Goal: Task Accomplishment & Management: Complete application form

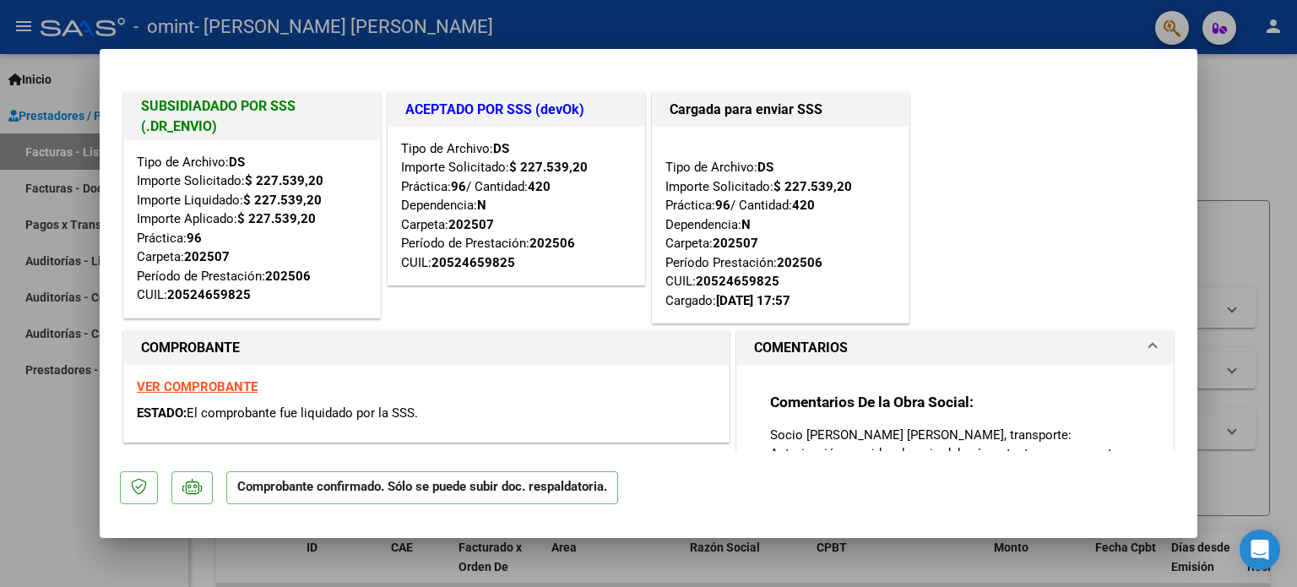
click at [1248, 106] on div at bounding box center [648, 293] width 1297 height 587
type input "$ 0,00"
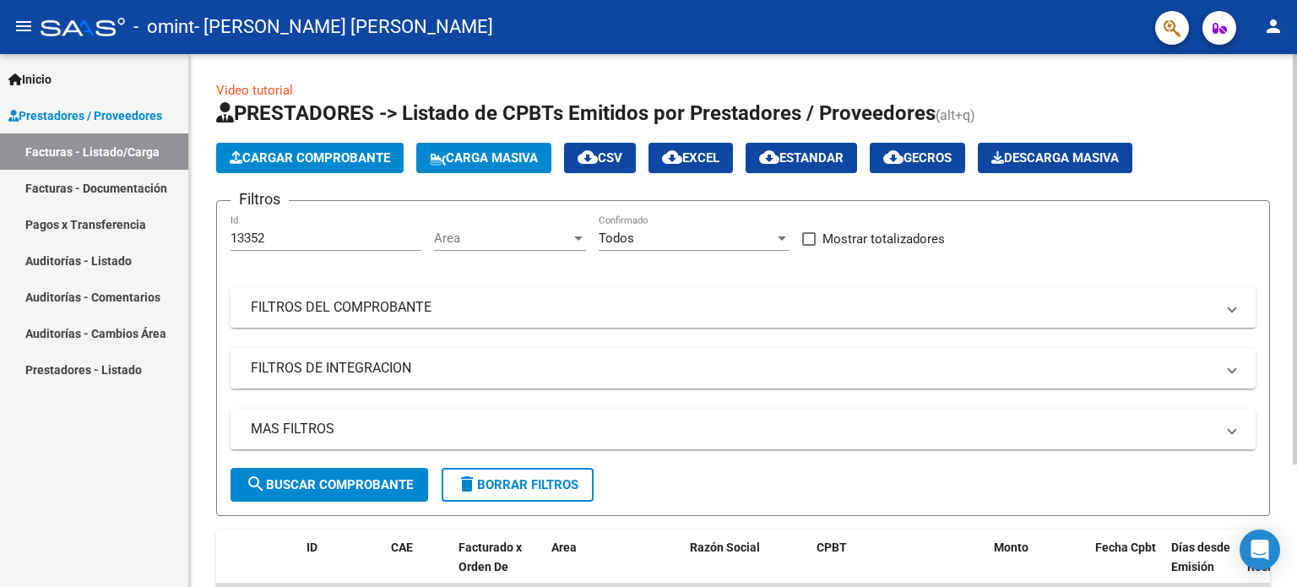
click at [307, 150] on span "Cargar Comprobante" at bounding box center [310, 157] width 160 height 15
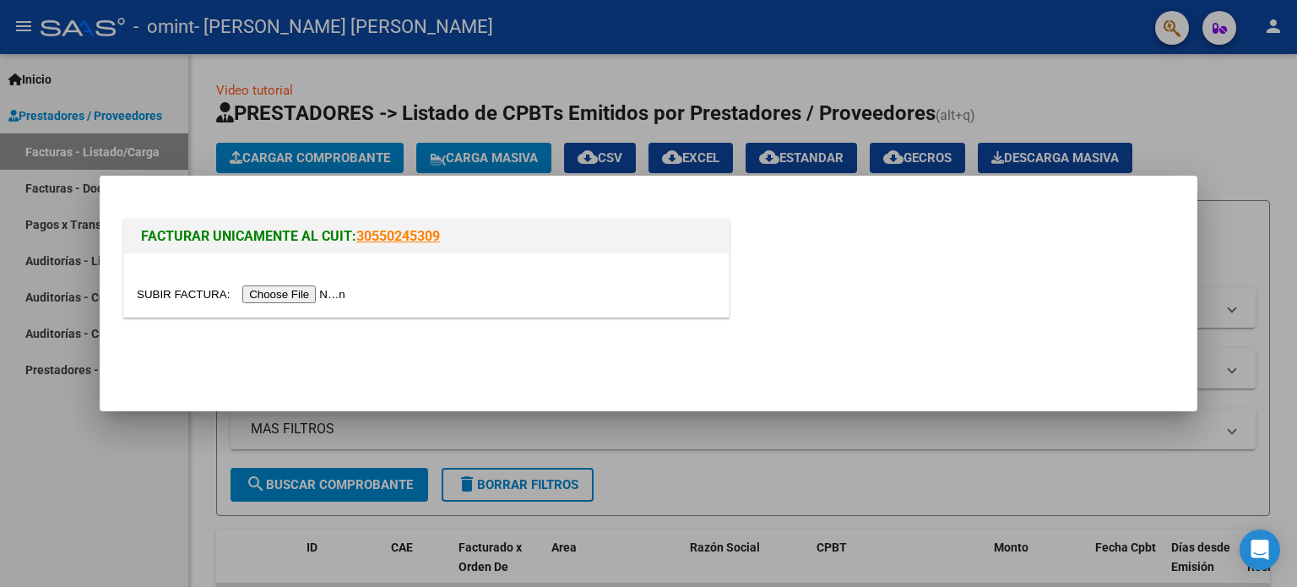
click at [298, 298] on input "file" at bounding box center [244, 294] width 214 height 18
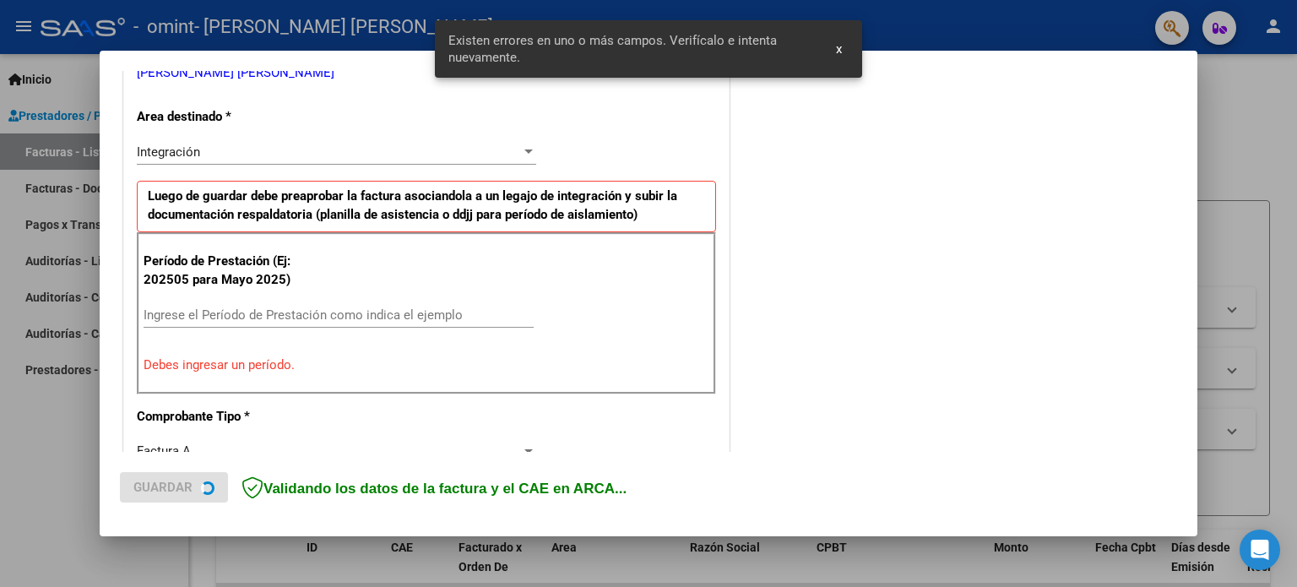
scroll to position [364, 0]
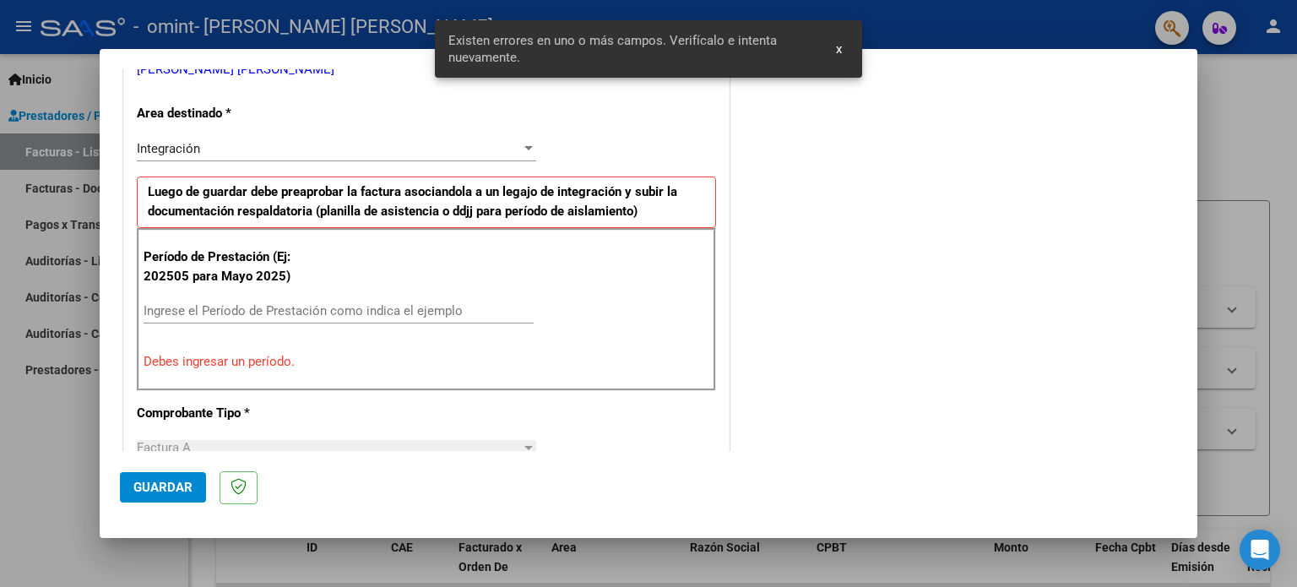
click at [188, 310] on input "Ingrese el Período de Prestación como indica el ejemplo" at bounding box center [338, 310] width 390 height 15
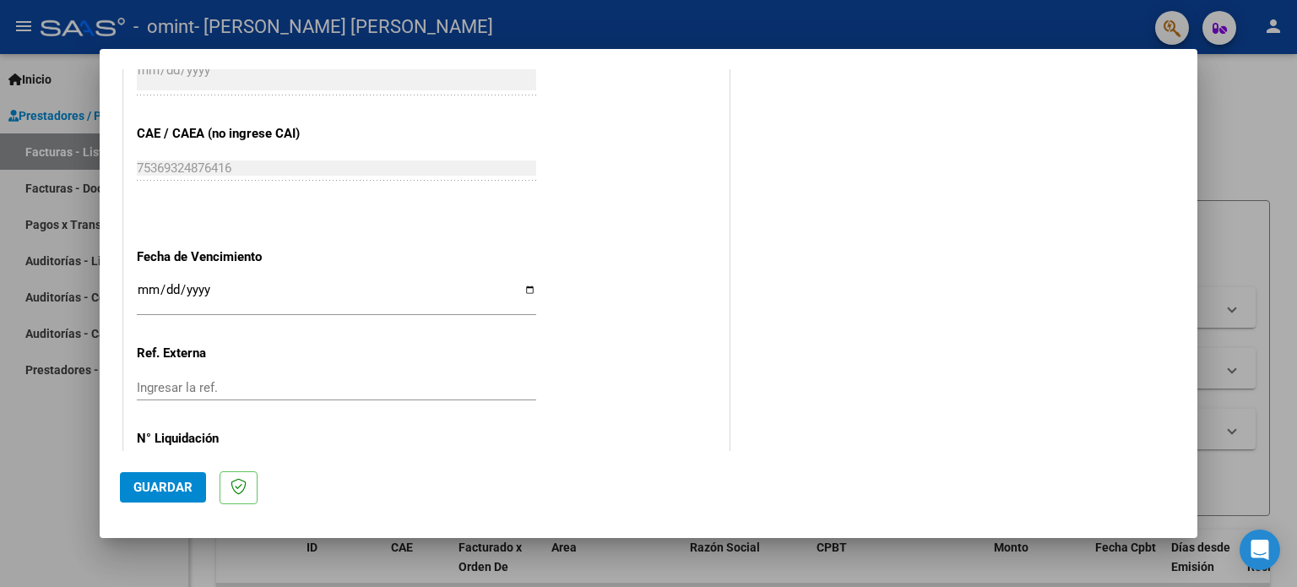
scroll to position [1039, 0]
type input "202508"
click at [520, 280] on input "Ingresar la fecha" at bounding box center [336, 293] width 399 height 27
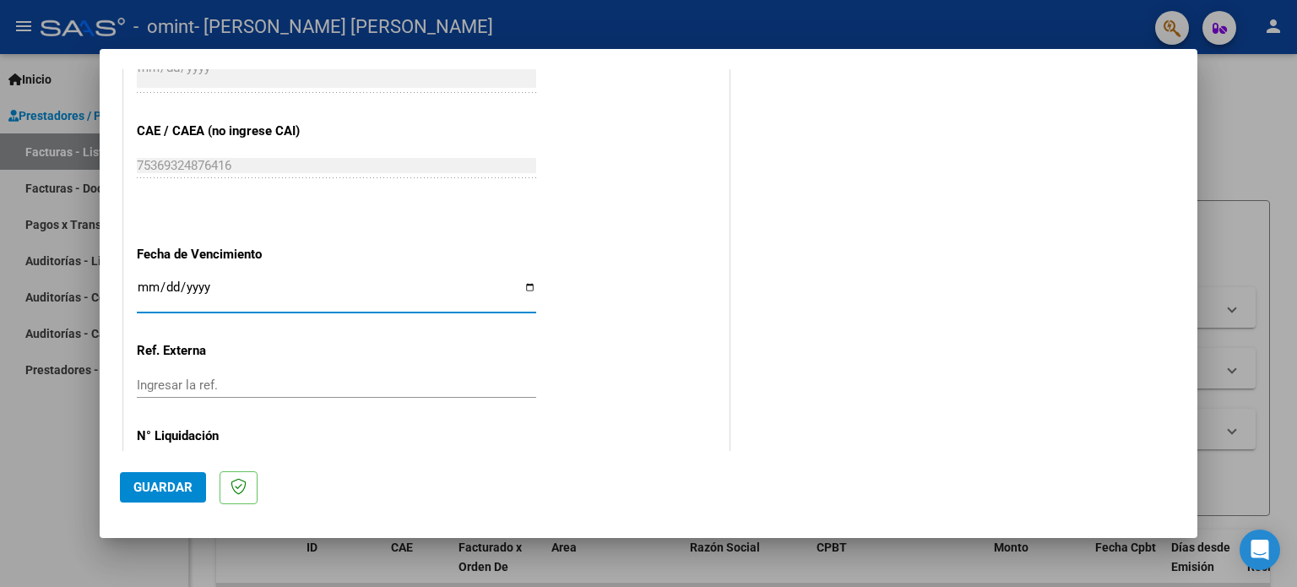
type input "[DATE]"
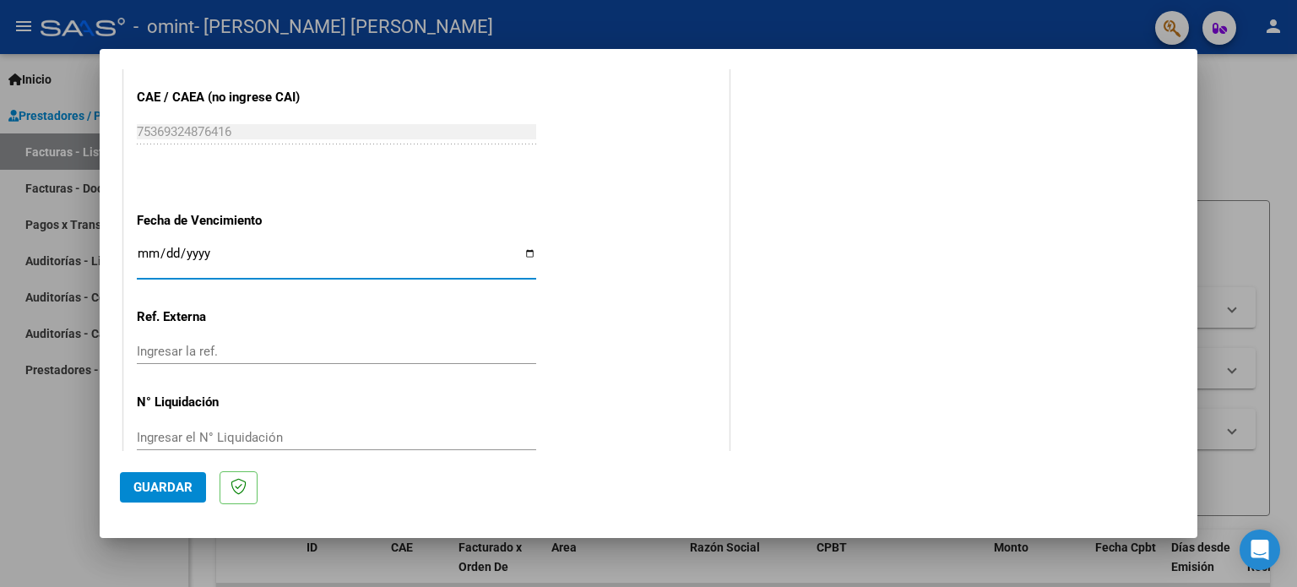
scroll to position [1102, 0]
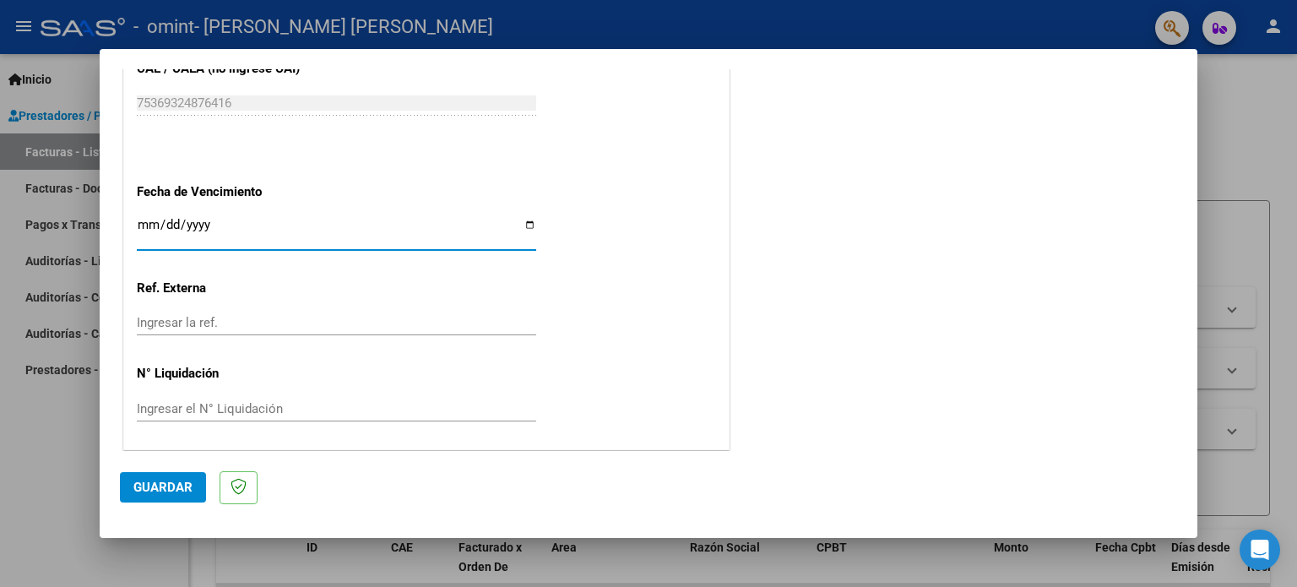
click at [176, 482] on span "Guardar" at bounding box center [162, 486] width 59 height 15
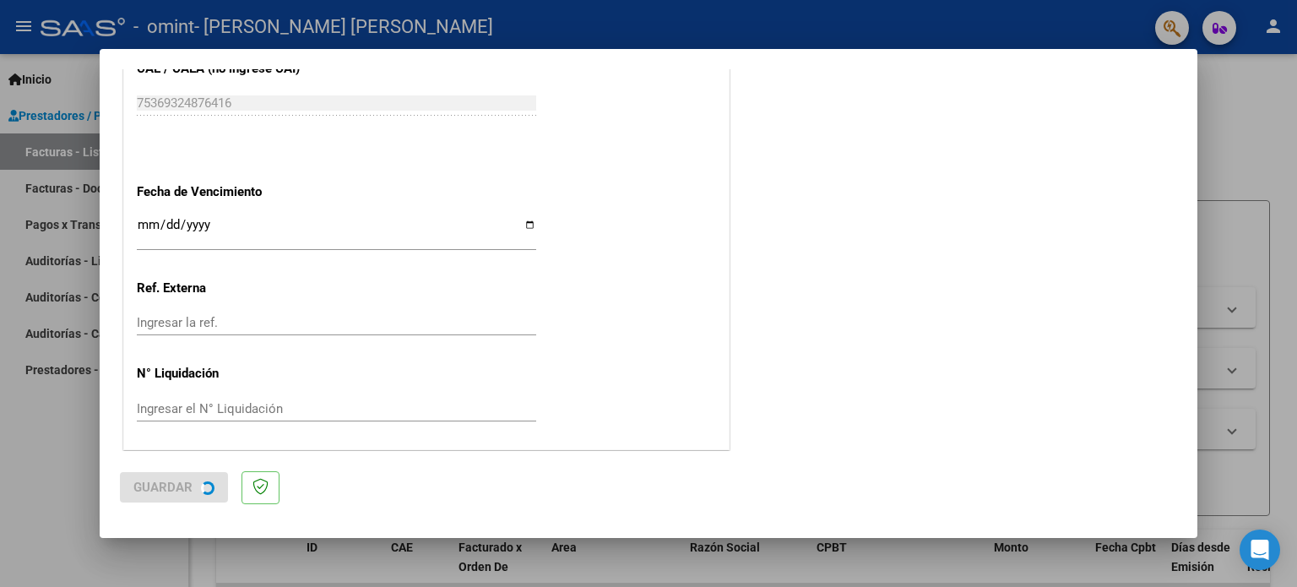
scroll to position [0, 0]
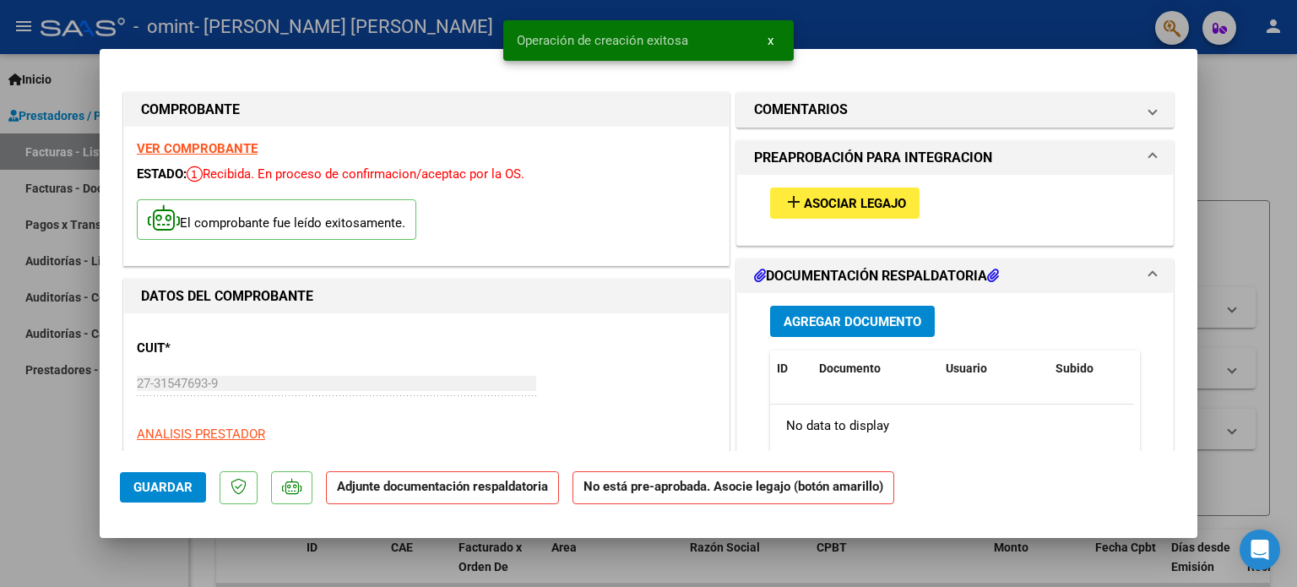
click at [176, 488] on span "Guardar" at bounding box center [162, 486] width 59 height 15
click at [831, 322] on span "Agregar Documento" at bounding box center [852, 321] width 138 height 15
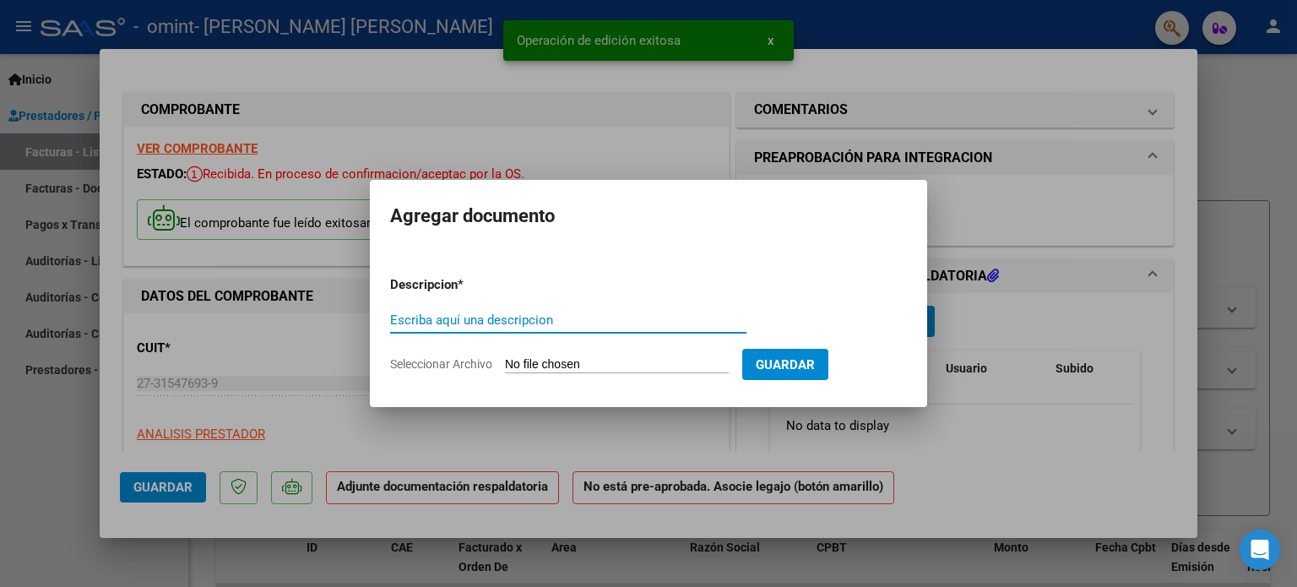
click at [575, 322] on input "Escriba aquí una descripcion" at bounding box center [568, 319] width 356 height 15
type input "p"
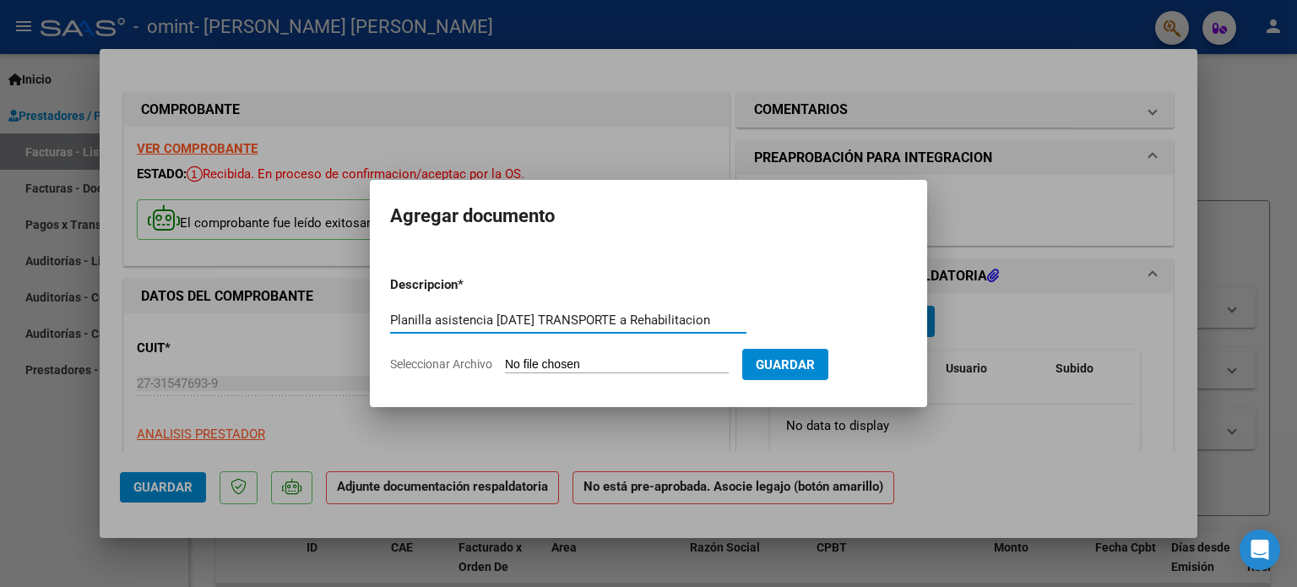
scroll to position [0, 3]
type input "Planilla asistencia [DATE] TRANSPORTE a Rehabilitacion"
click at [630, 369] on input "Seleccionar Archivo" at bounding box center [617, 365] width 224 height 16
type input "C:\fakepath\Omint [DATE] Transporte a rehab. [PERSON_NAME].pdf"
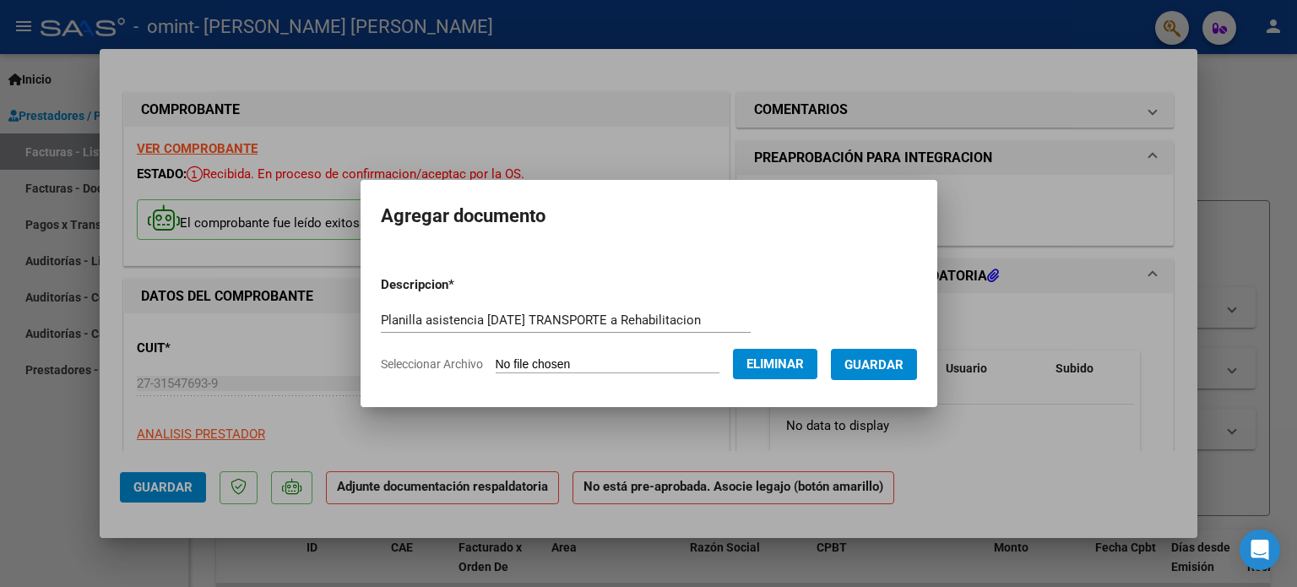
click at [900, 367] on span "Guardar" at bounding box center [873, 364] width 59 height 15
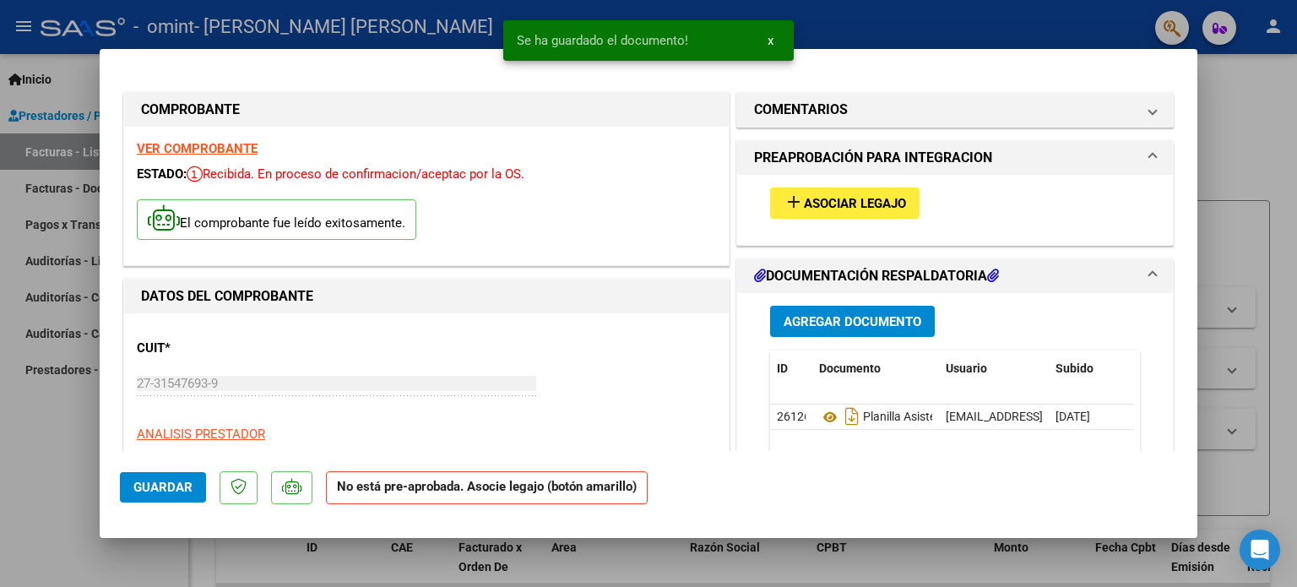
click at [1266, 137] on div at bounding box center [648, 293] width 1297 height 587
type input "$ 0,00"
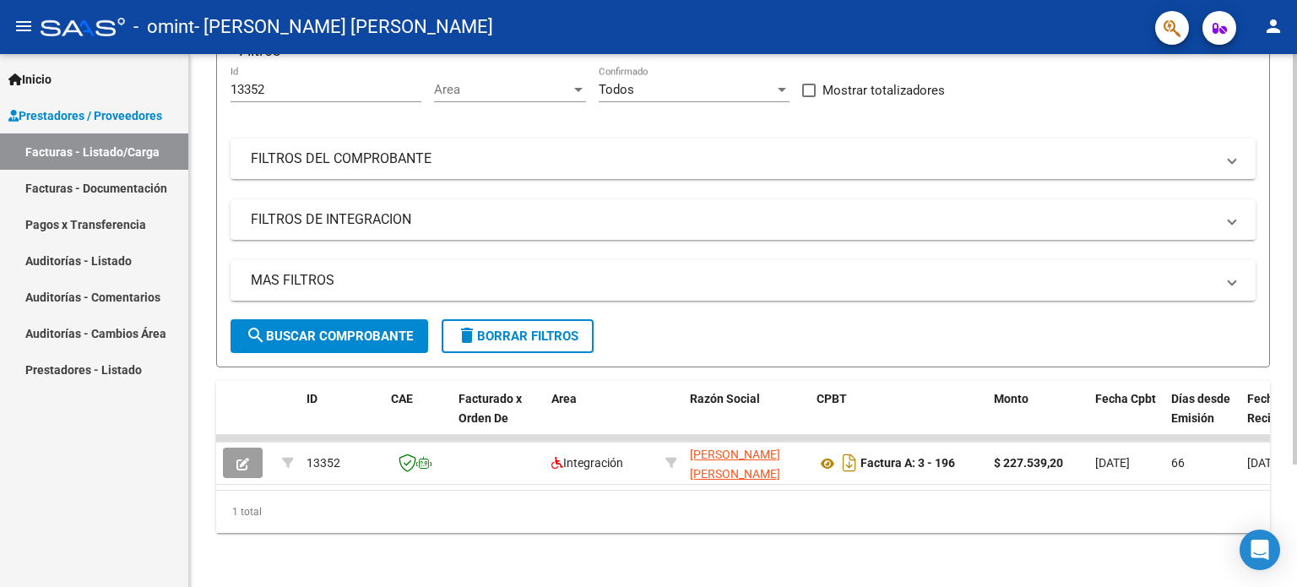
scroll to position [159, 0]
click at [331, 328] on span "search Buscar Comprobante" at bounding box center [329, 335] width 167 height 15
click at [79, 105] on link "Prestadores / Proveedores" at bounding box center [94, 115] width 188 height 36
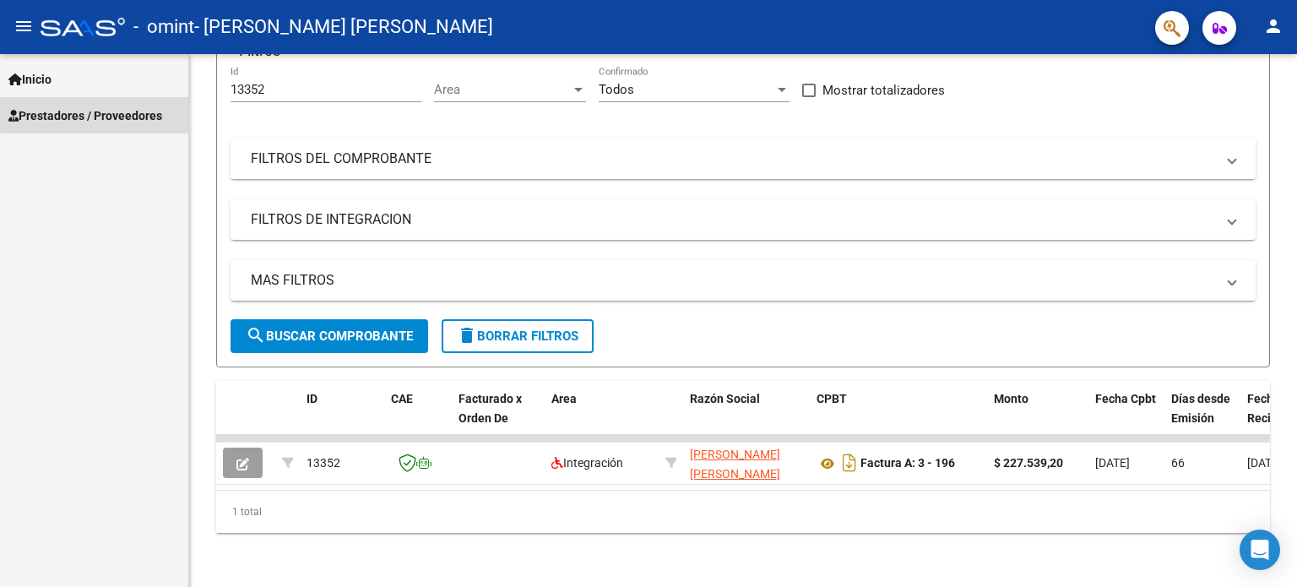
click at [100, 114] on span "Prestadores / Proveedores" at bounding box center [85, 115] width 154 height 19
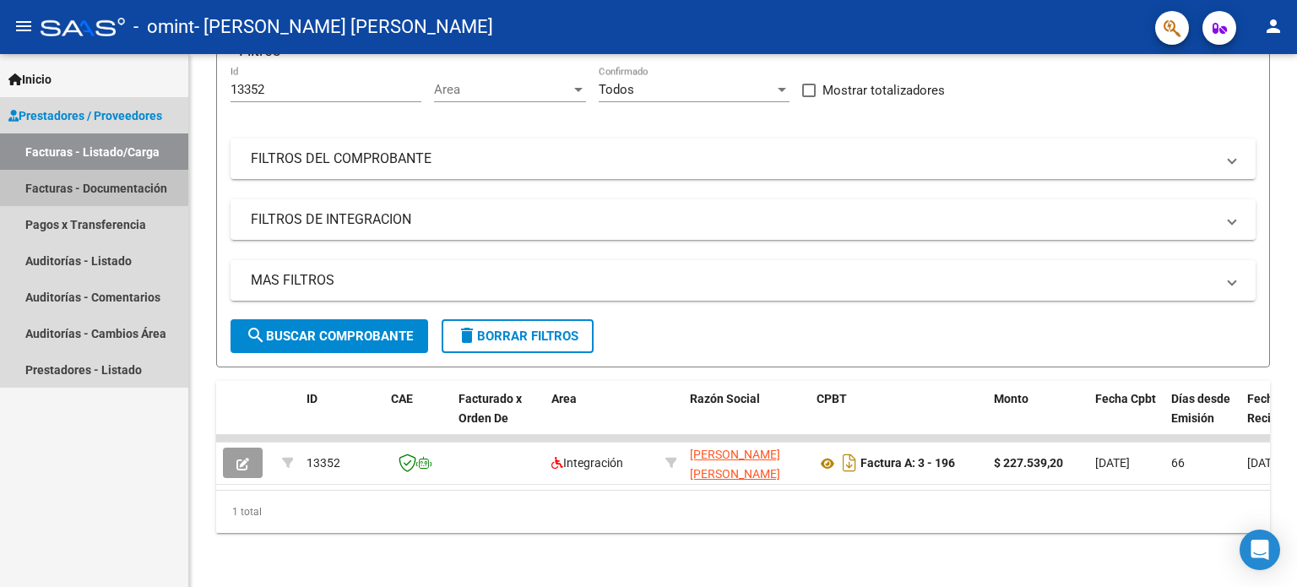
click at [91, 186] on link "Facturas - Documentación" at bounding box center [94, 188] width 188 height 36
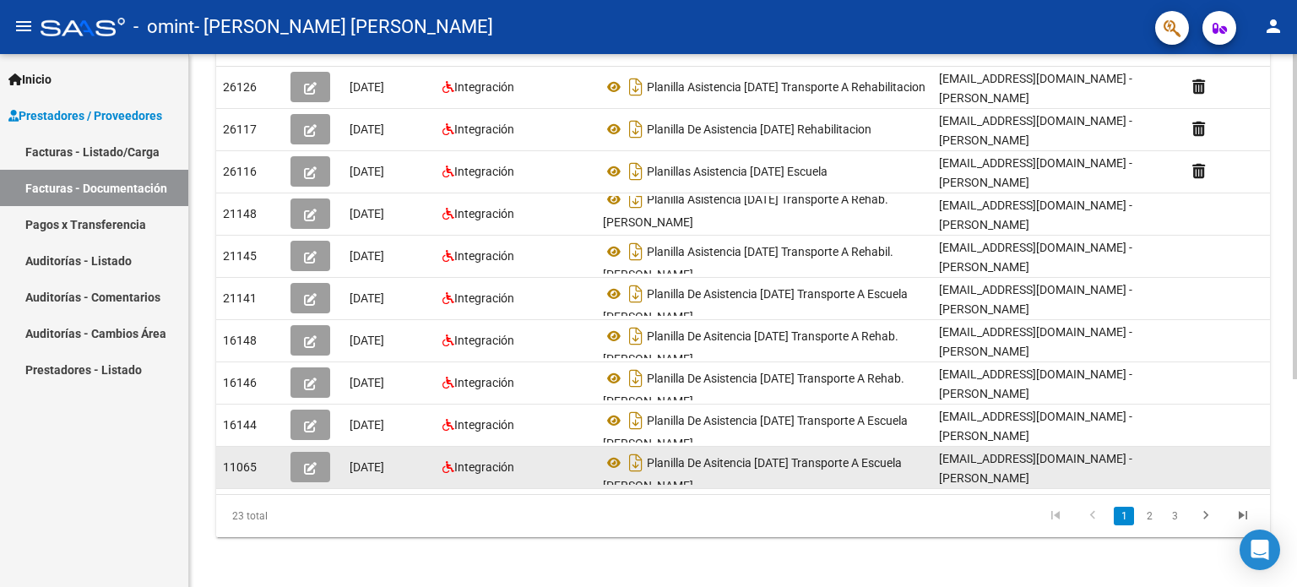
scroll to position [338, 0]
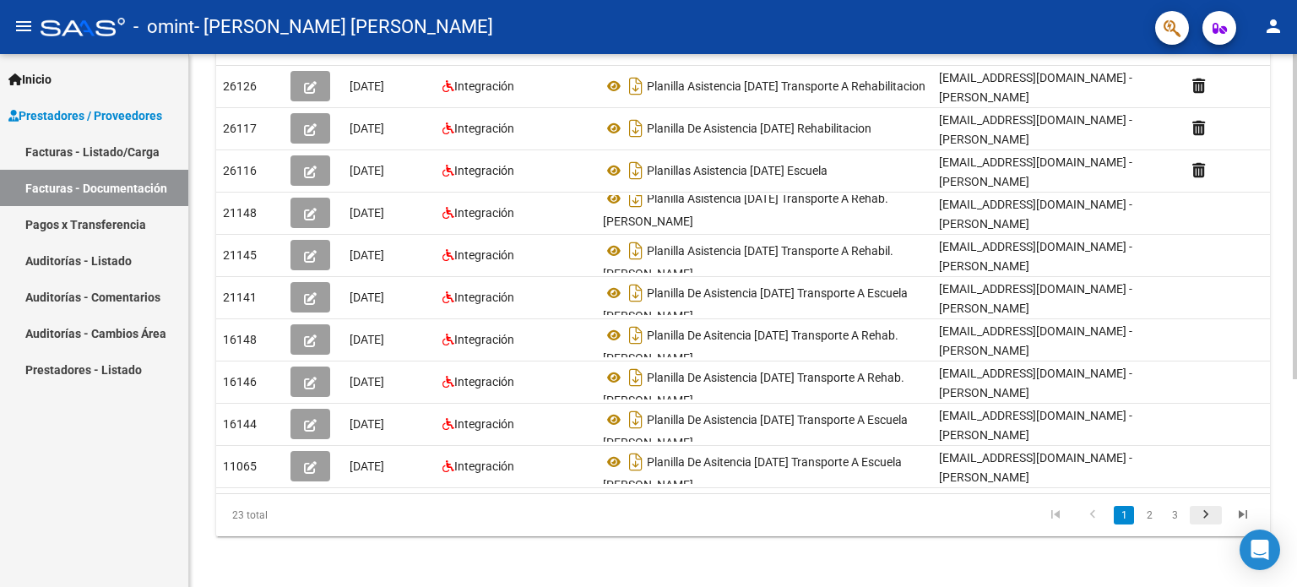
click at [1199, 509] on icon "go to next page" at bounding box center [1205, 516] width 22 height 20
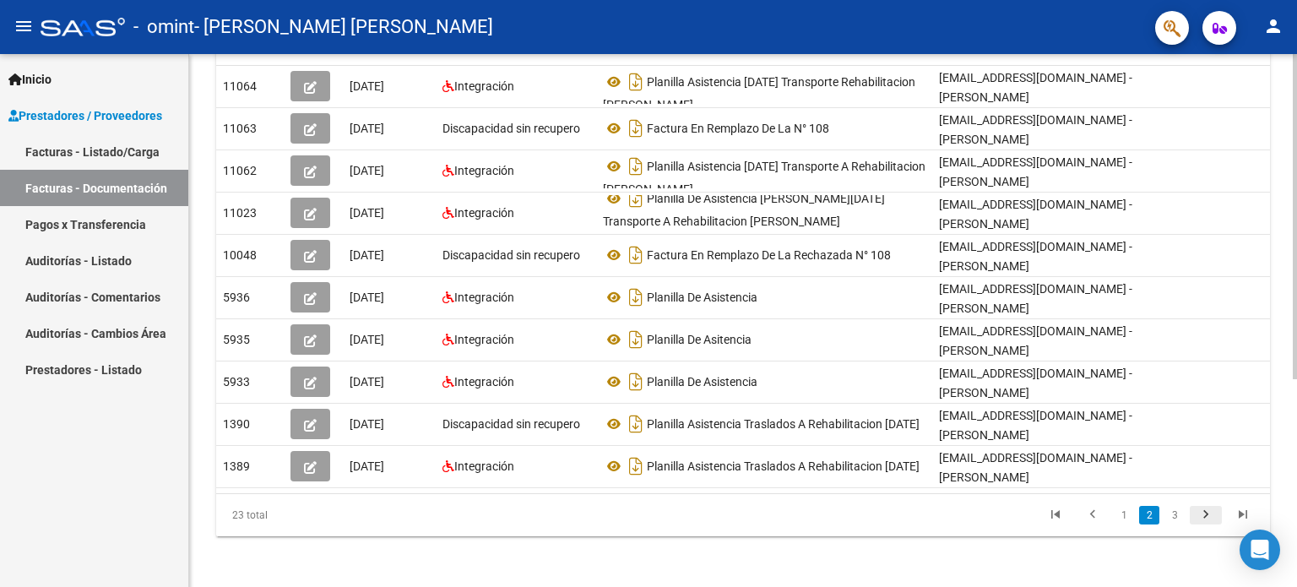
click at [1199, 509] on icon "go to next page" at bounding box center [1205, 516] width 22 height 20
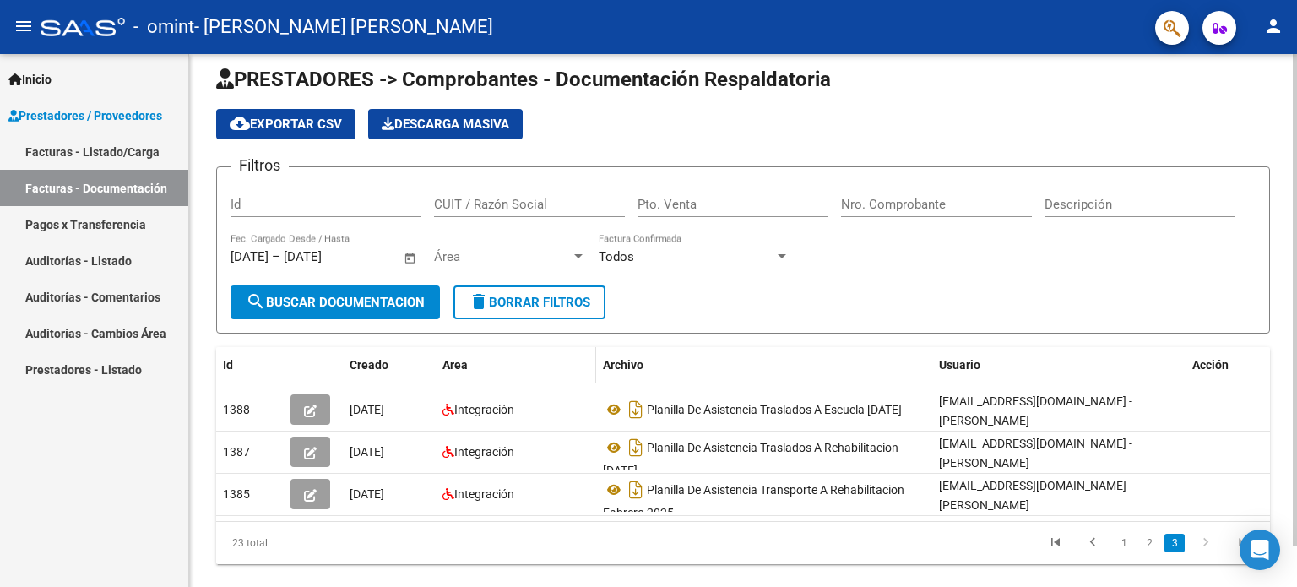
scroll to position [0, 0]
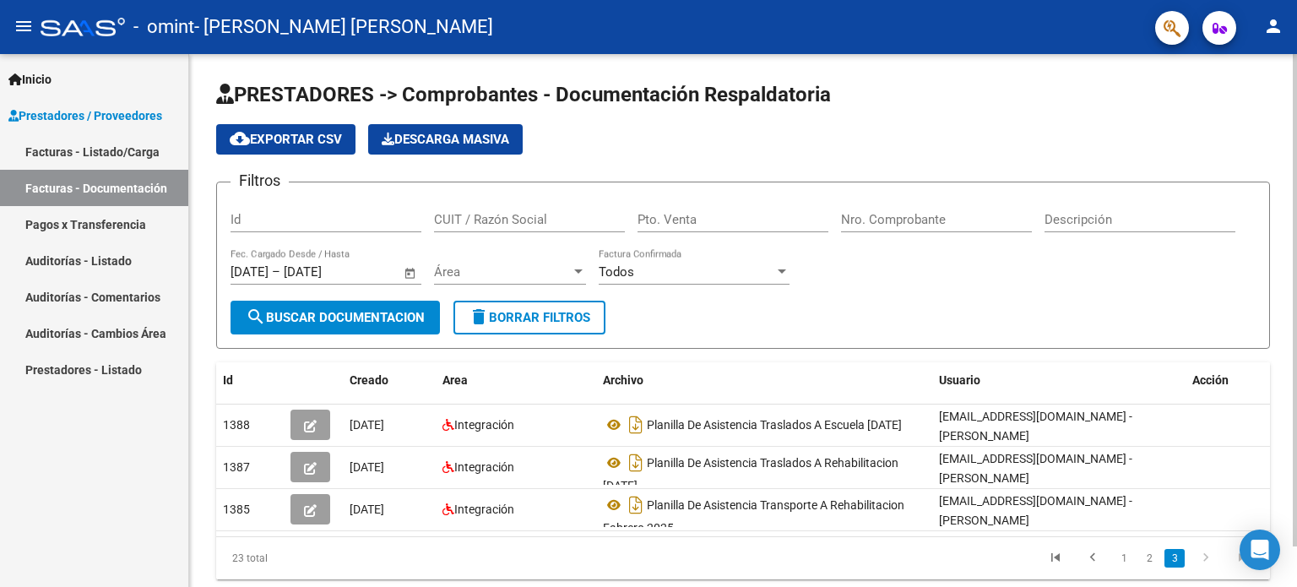
click at [357, 310] on span "search Buscar Documentacion" at bounding box center [335, 317] width 179 height 15
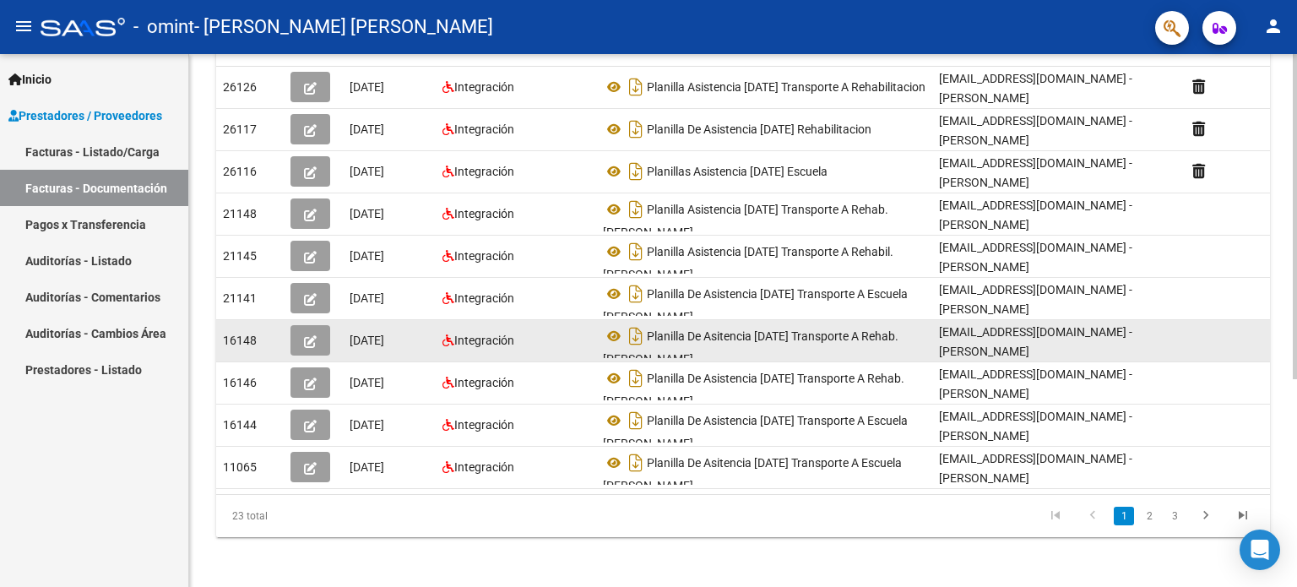
scroll to position [338, 0]
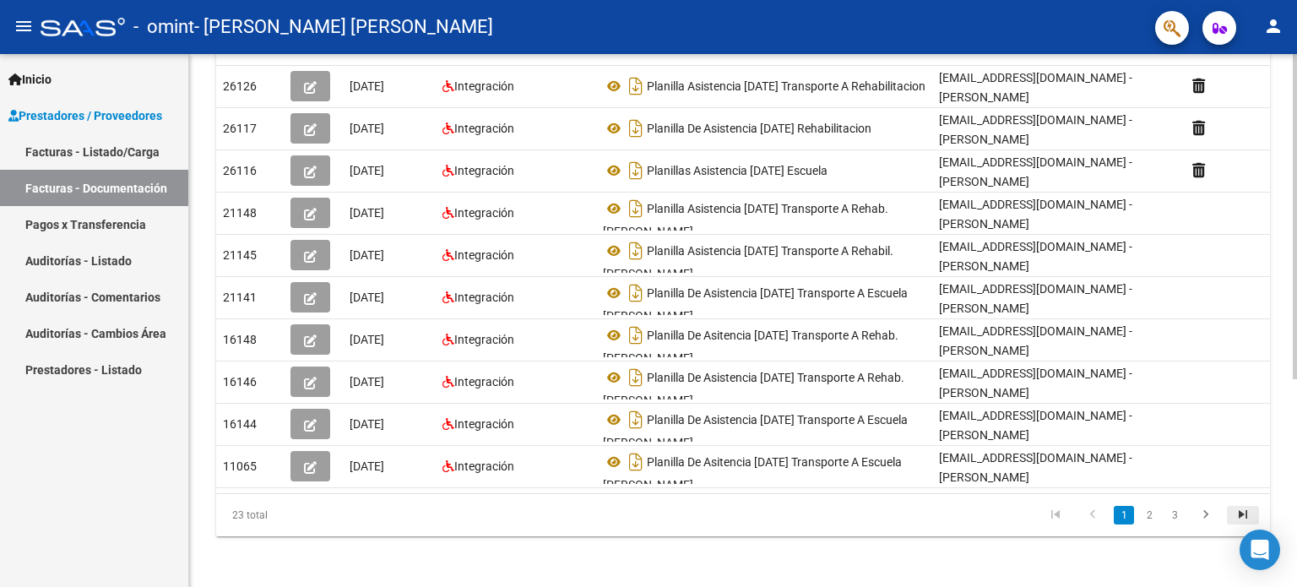
click at [1243, 512] on icon "go to last page" at bounding box center [1243, 516] width 22 height 20
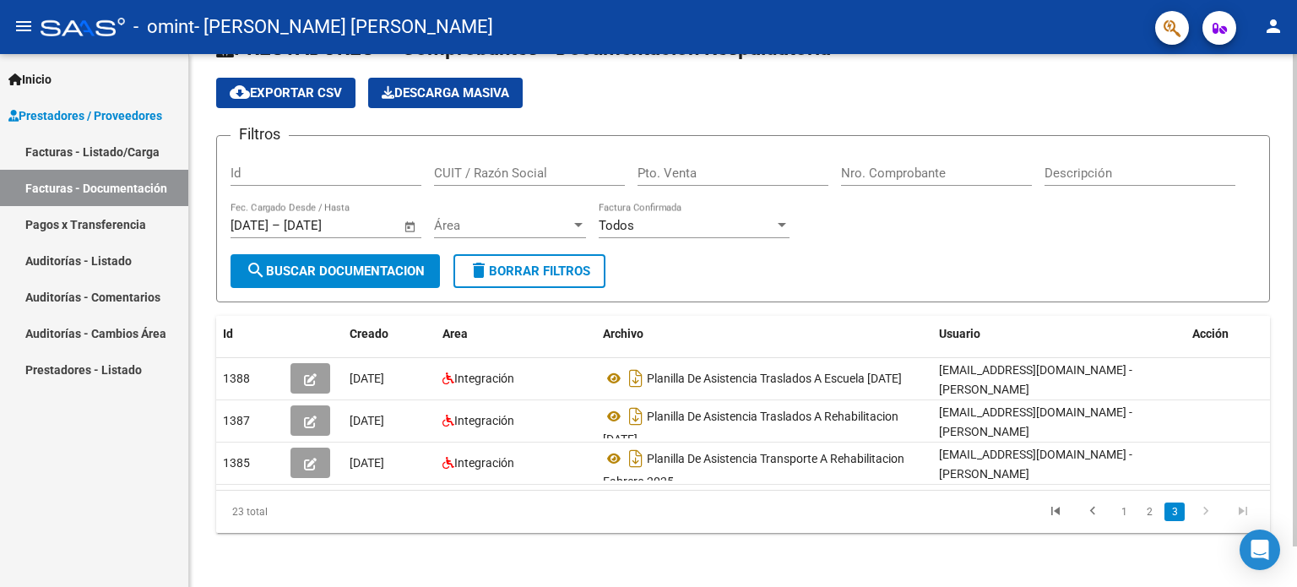
scroll to position [44, 0]
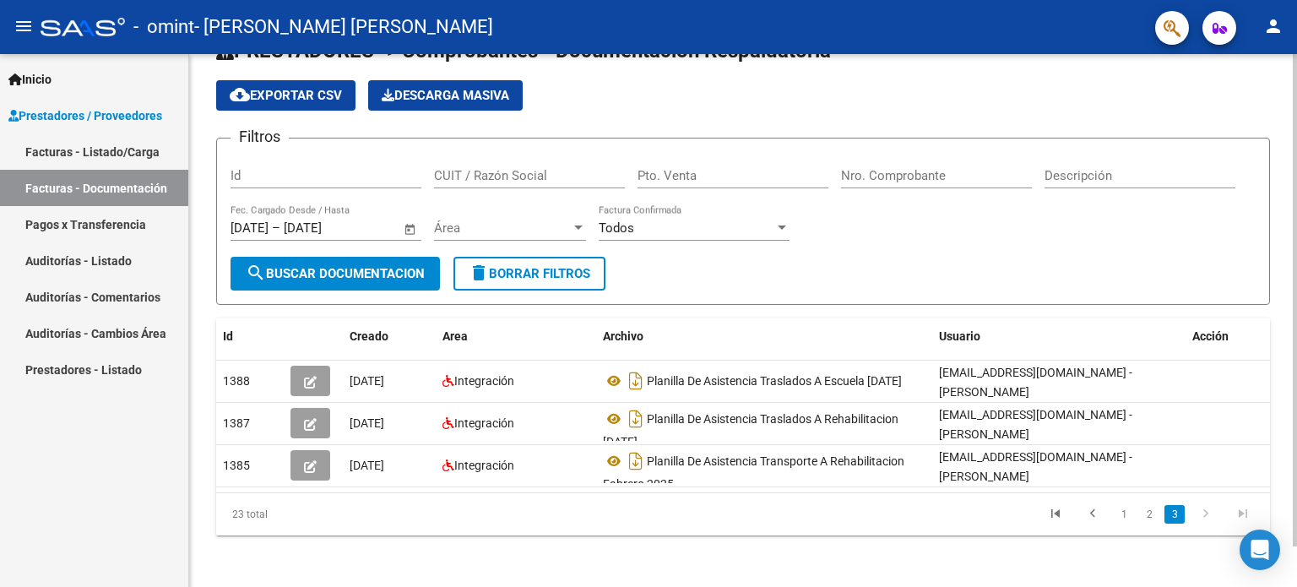
click at [1243, 512] on icon "go to last page" at bounding box center [1243, 516] width 22 height 20
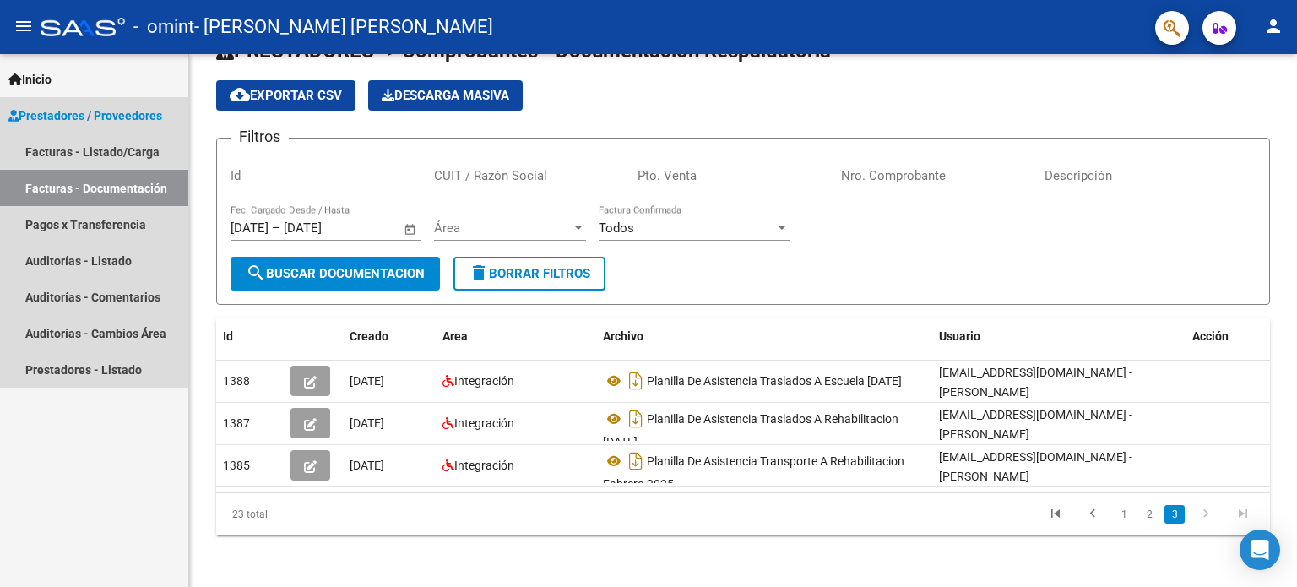
click at [93, 195] on link "Facturas - Documentación" at bounding box center [94, 188] width 188 height 36
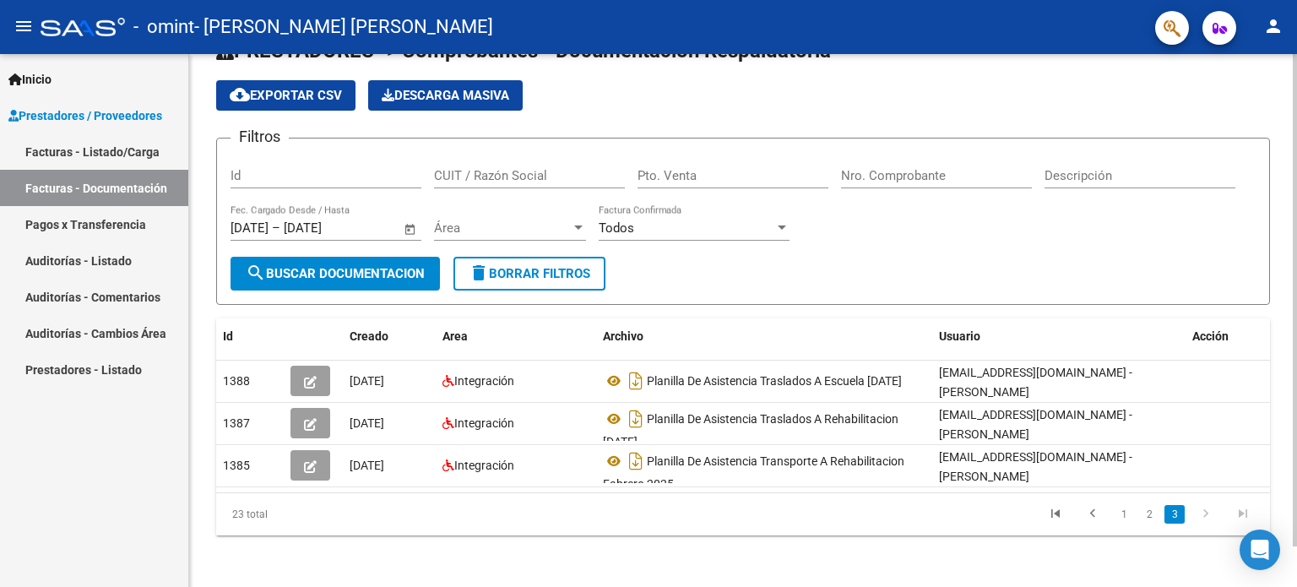
click at [328, 271] on span "search Buscar Documentacion" at bounding box center [335, 273] width 179 height 15
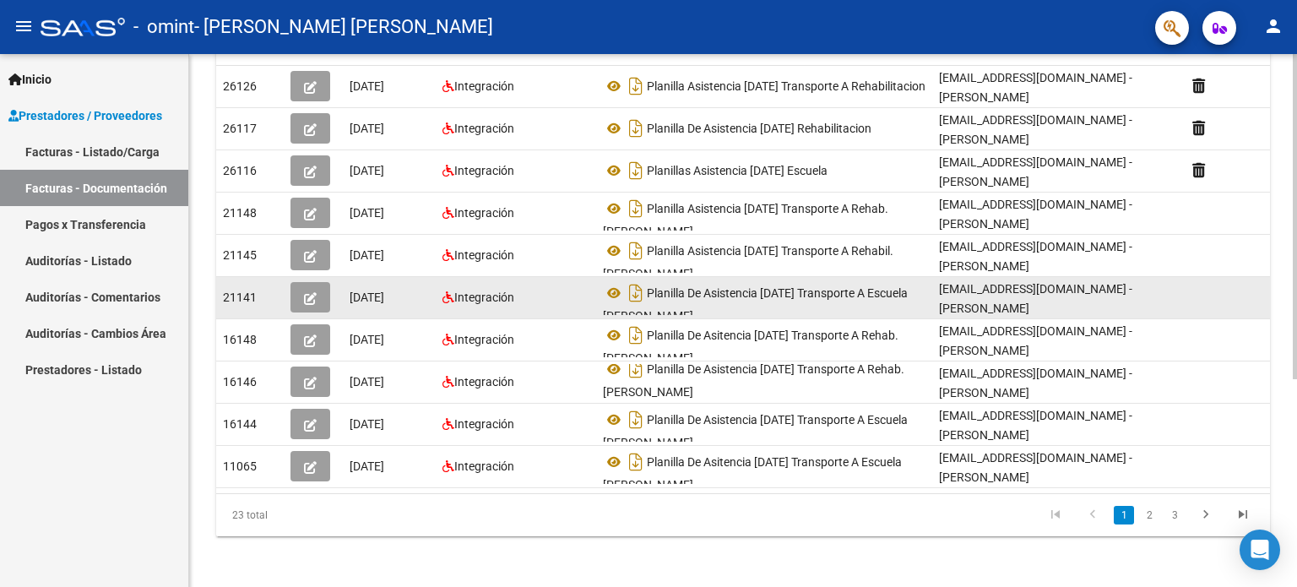
scroll to position [10, 0]
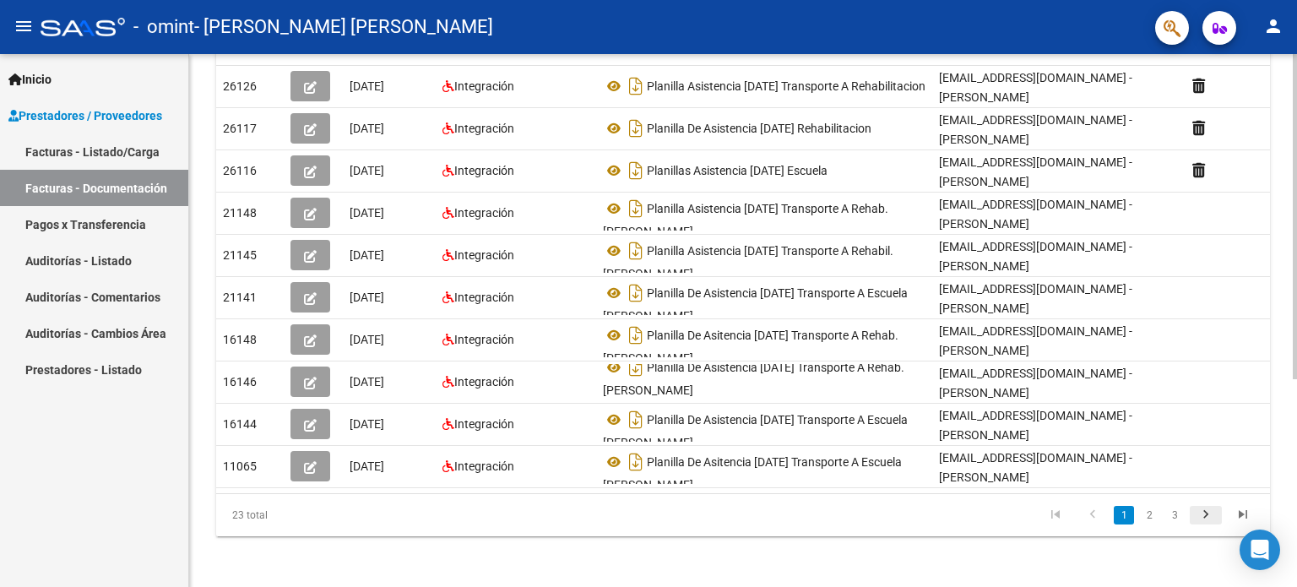
click at [1205, 517] on icon "go to next page" at bounding box center [1205, 516] width 22 height 20
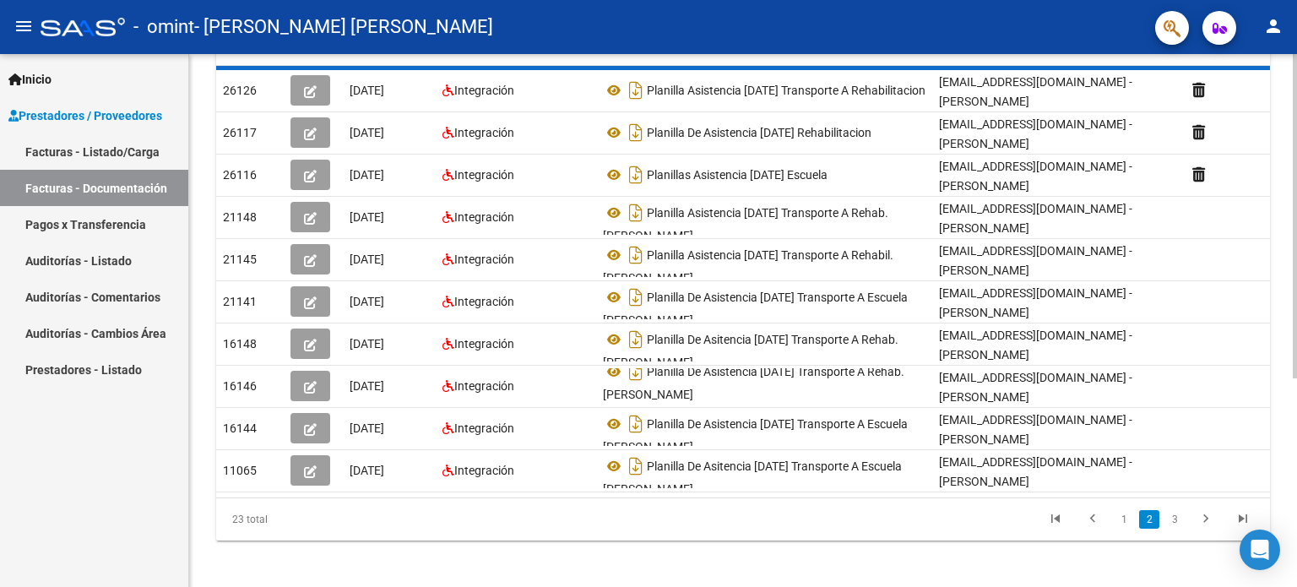
click at [1205, 512] on div "23 total 1 2 3" at bounding box center [742, 519] width 1053 height 42
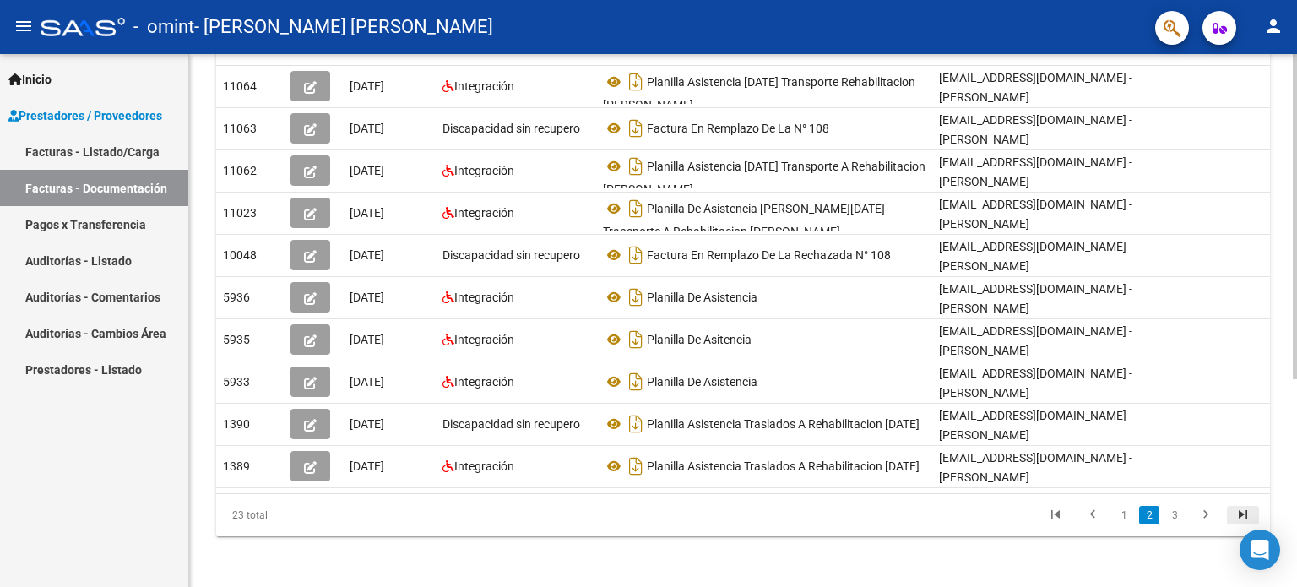
click at [1242, 509] on icon "go to last page" at bounding box center [1243, 516] width 22 height 20
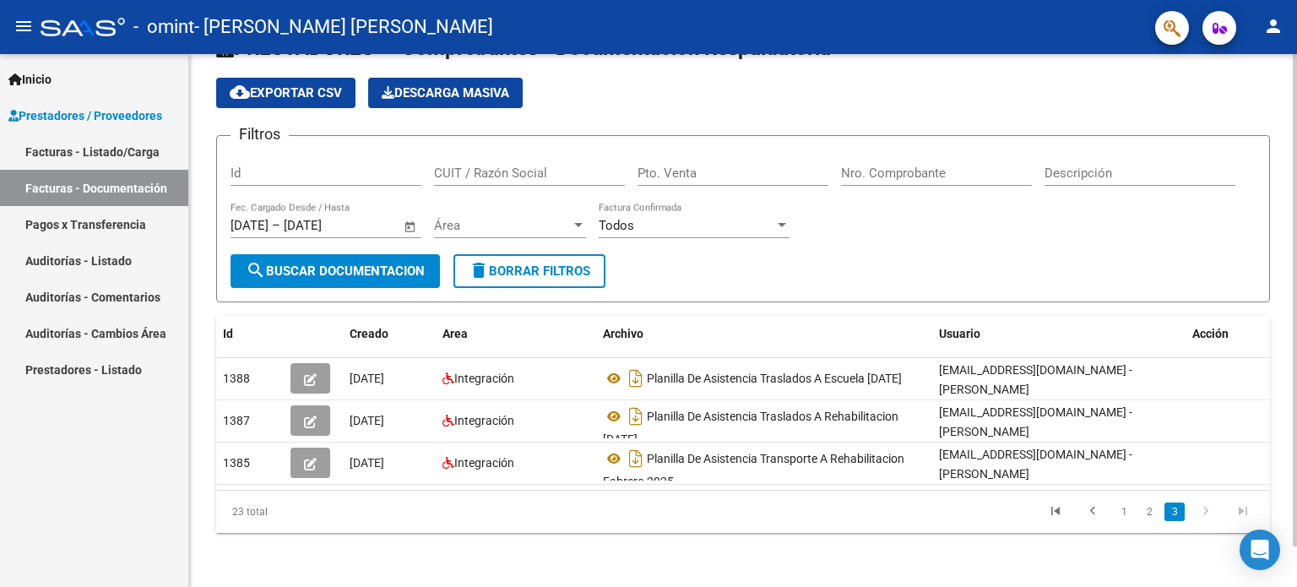
scroll to position [44, 0]
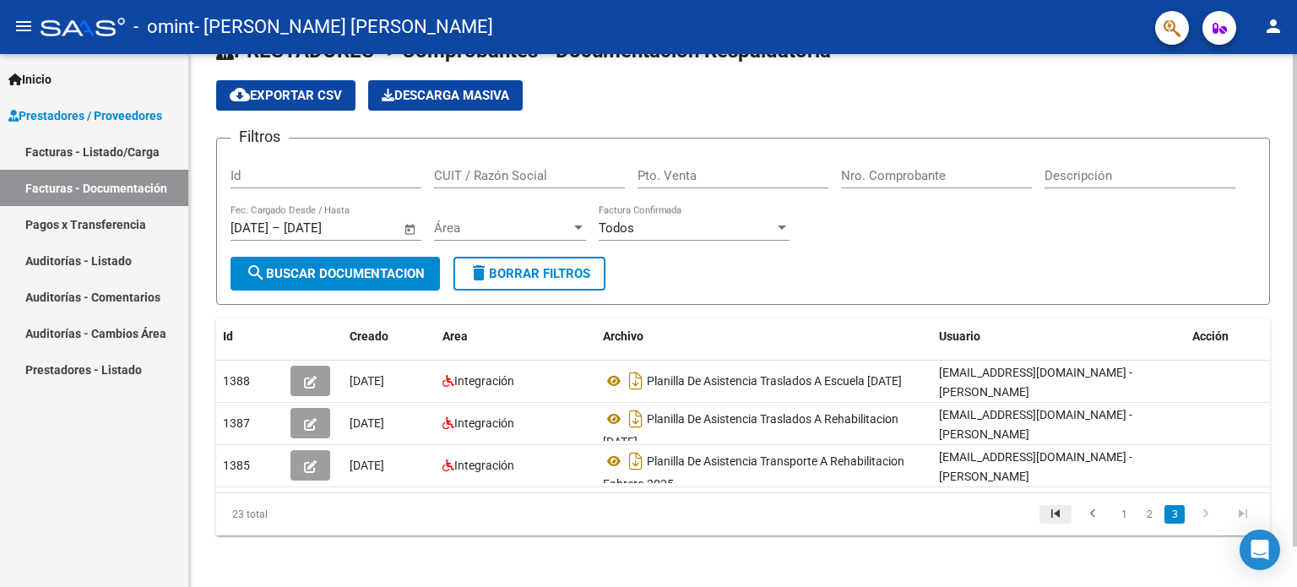
click at [1059, 507] on icon "go to first page" at bounding box center [1055, 516] width 22 height 20
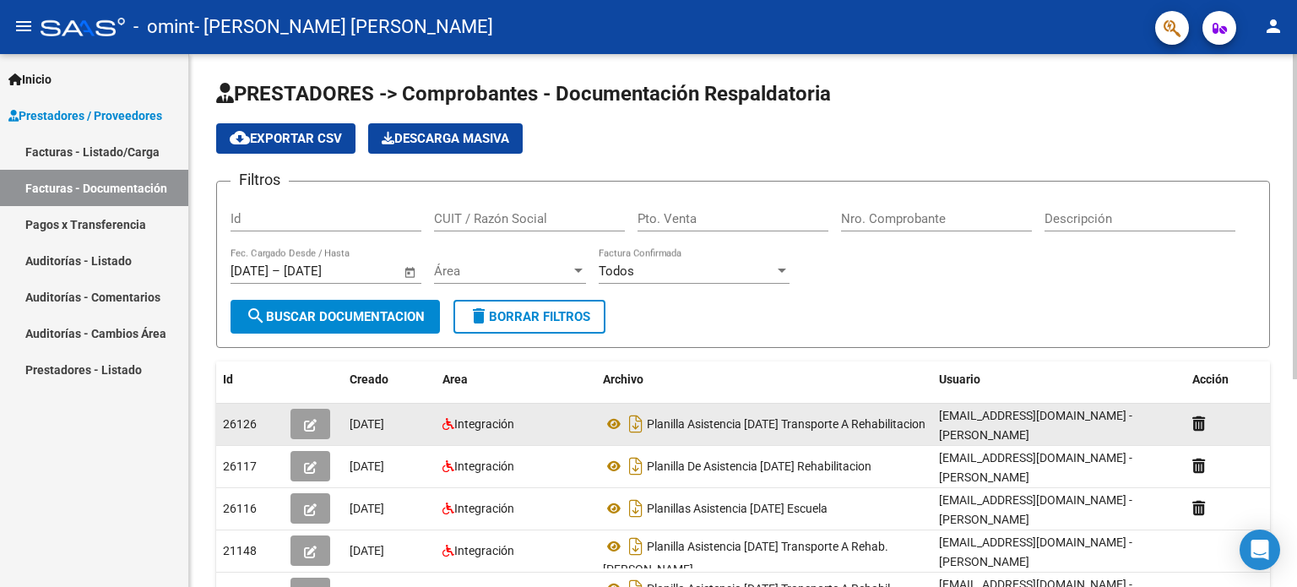
scroll to position [0, 0]
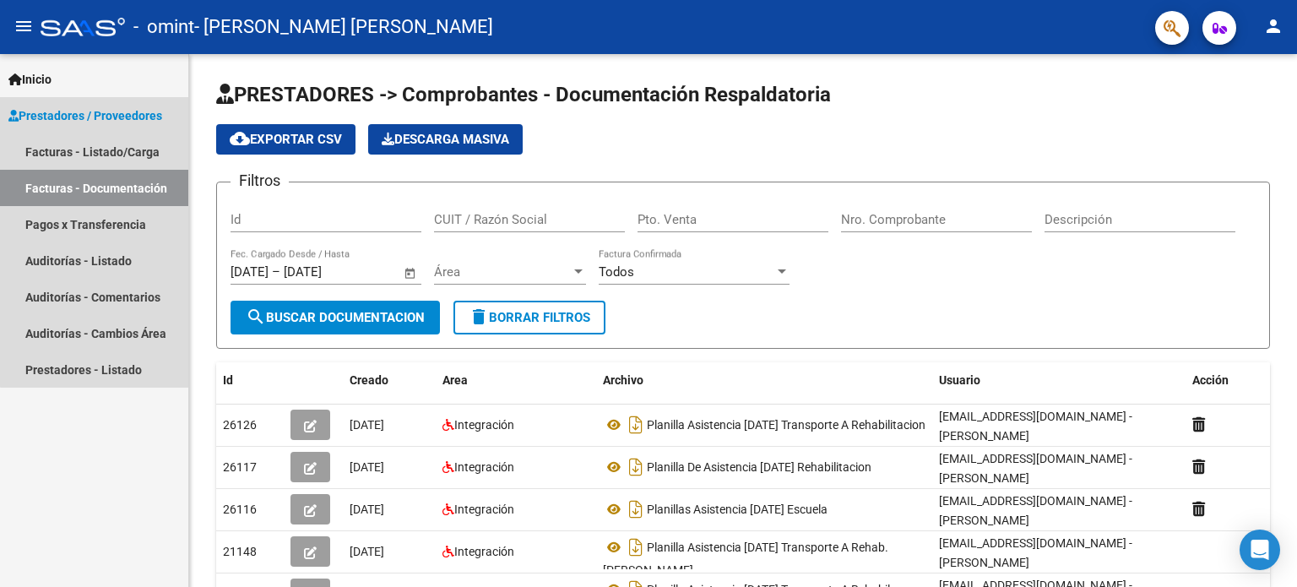
click at [126, 121] on span "Prestadores / Proveedores" at bounding box center [85, 115] width 154 height 19
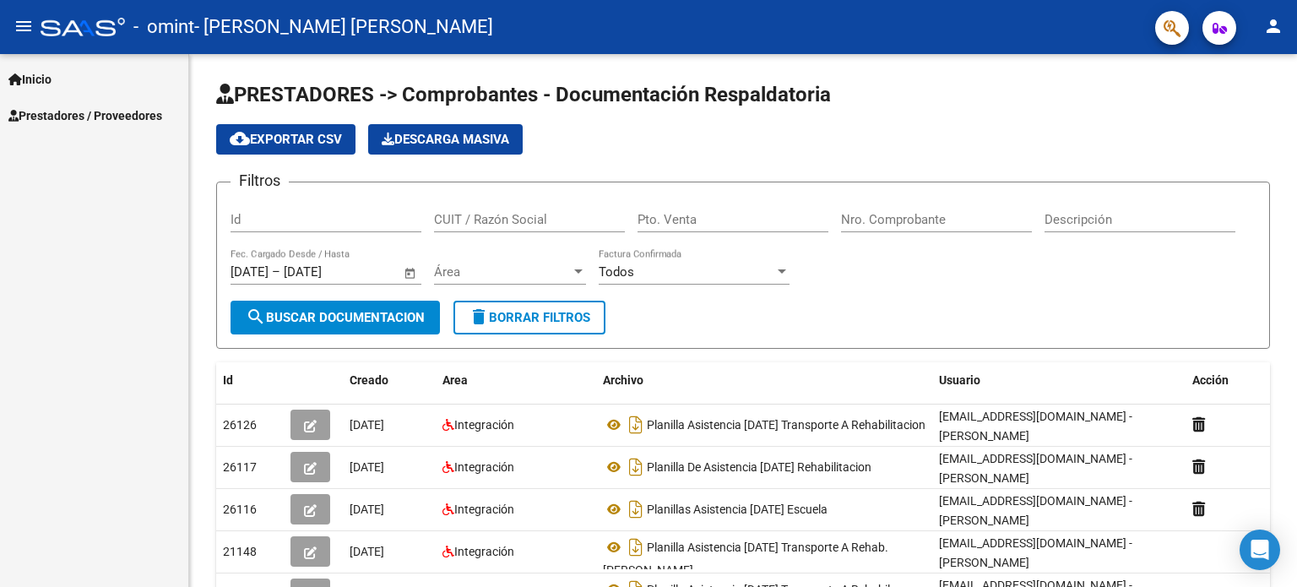
click at [126, 121] on span "Prestadores / Proveedores" at bounding box center [85, 115] width 154 height 19
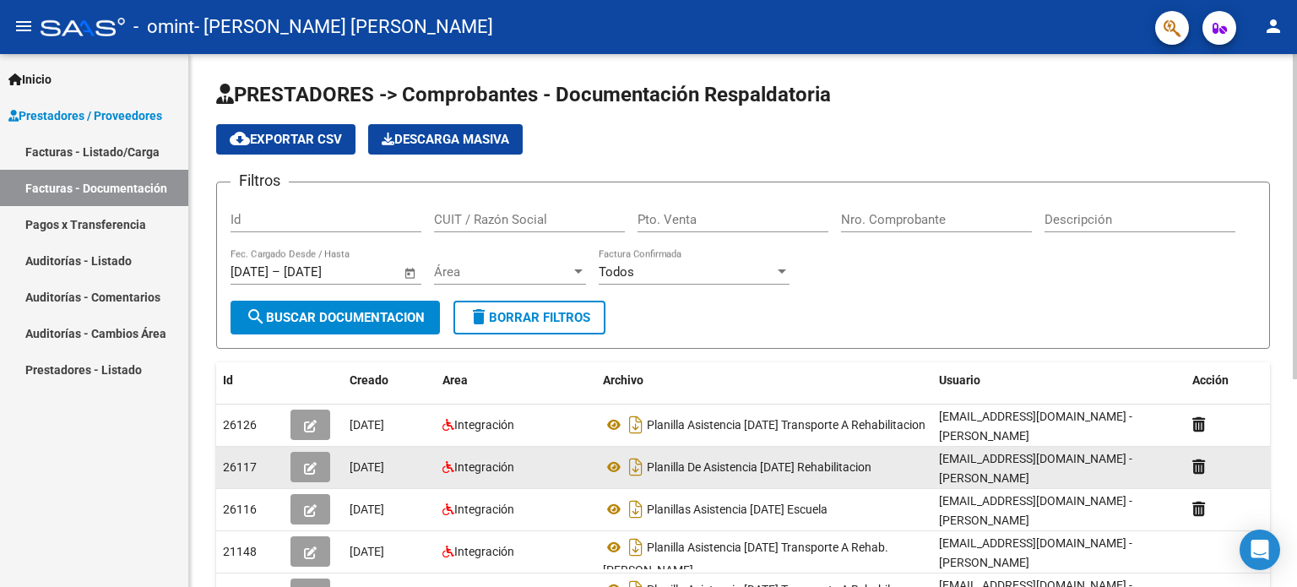
scroll to position [3, 0]
